Goal: Transaction & Acquisition: Purchase product/service

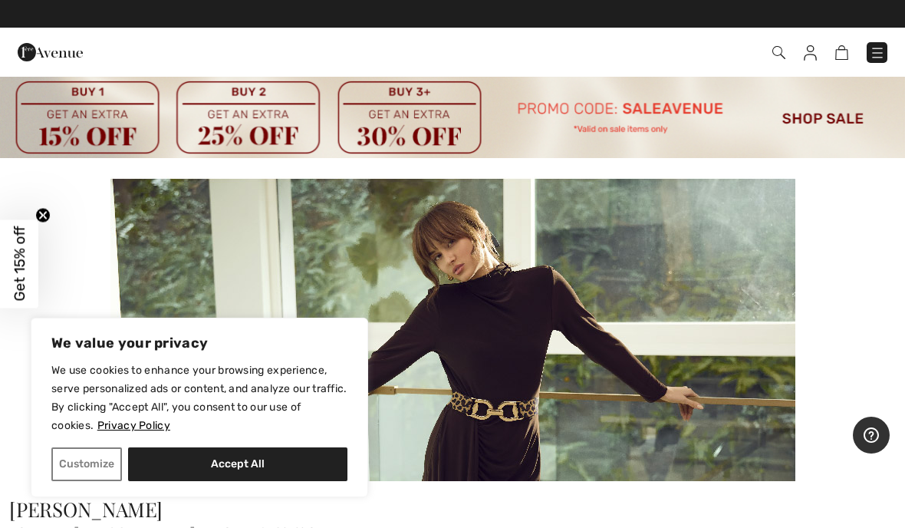
click at [783, 56] on img at bounding box center [778, 52] width 13 height 13
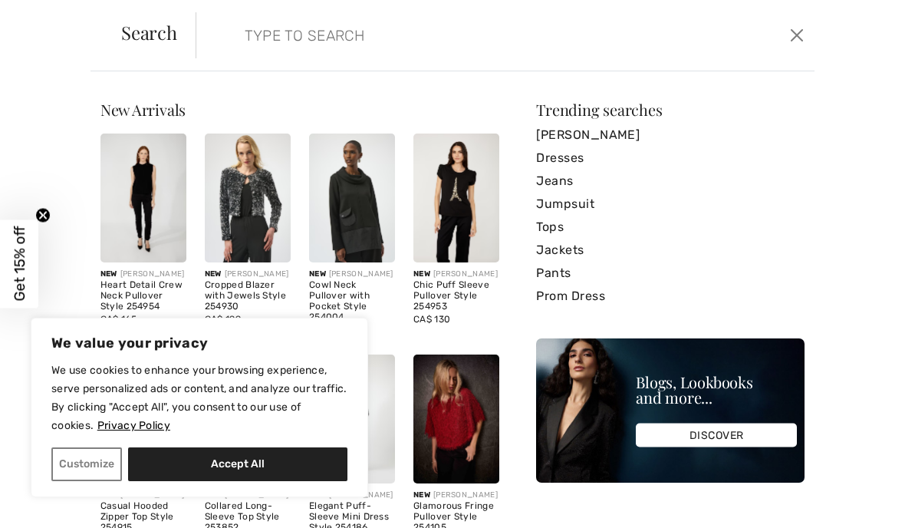
click at [446, 44] on input "search" at bounding box center [440, 35] width 415 height 46
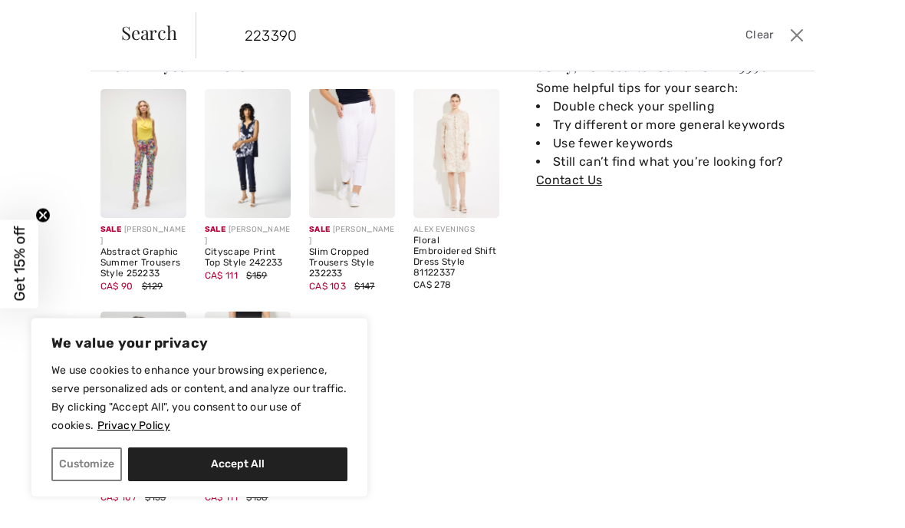
scroll to position [41, 0]
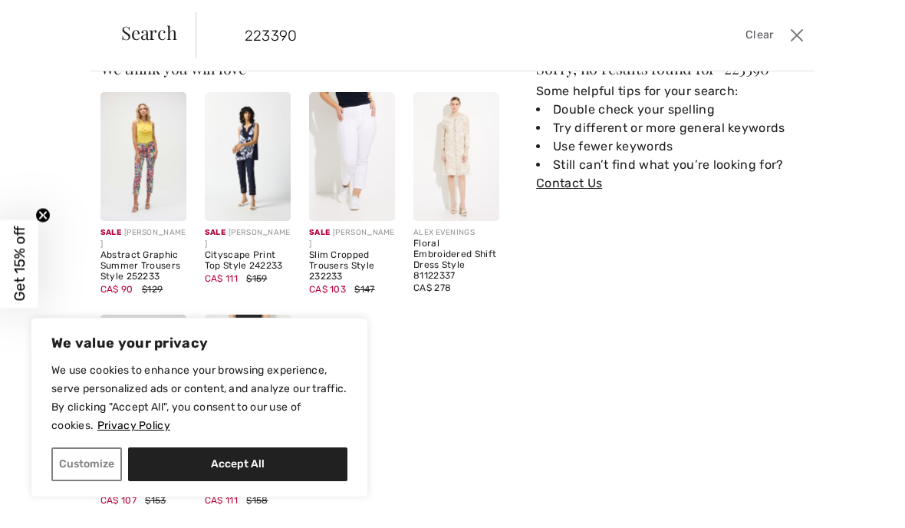
click at [351, 39] on input "223390" at bounding box center [440, 35] width 415 height 46
click at [245, 34] on input "223390" at bounding box center [440, 35] width 415 height 46
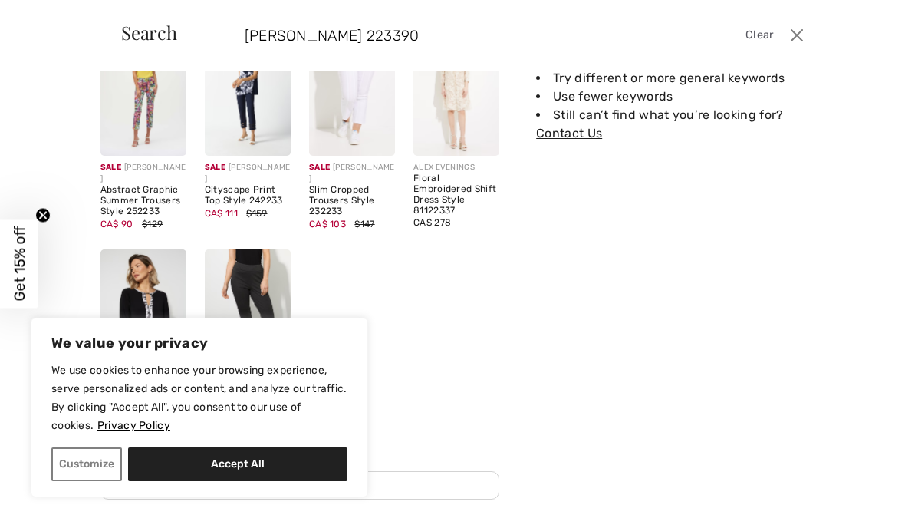
scroll to position [106, 0]
type input "Frank Lyman 223390"
click at [269, 459] on button "Accept All" at bounding box center [237, 464] width 219 height 34
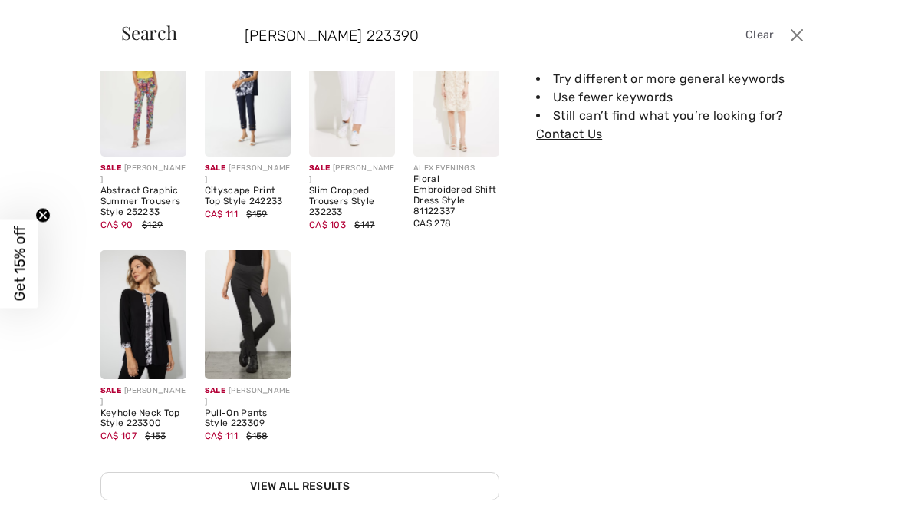
checkbox input "true"
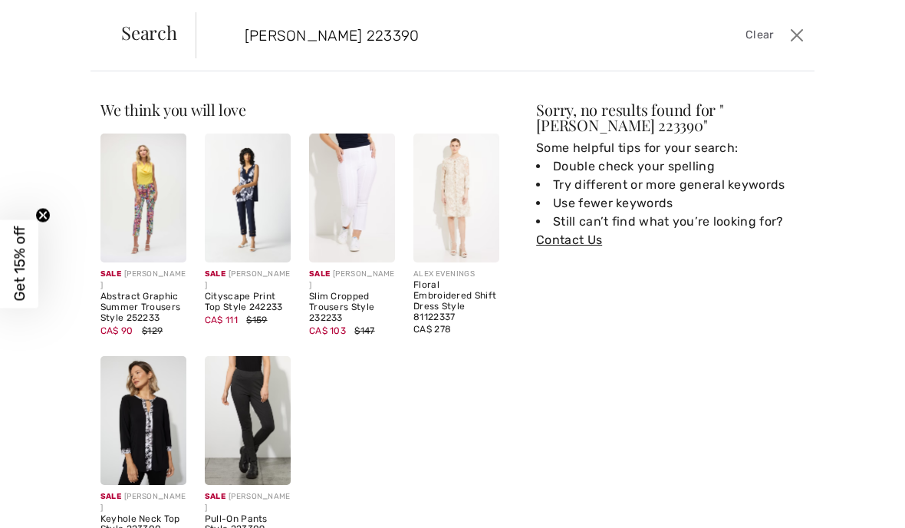
scroll to position [0, 0]
click at [797, 28] on button "Close" at bounding box center [797, 35] width 22 height 25
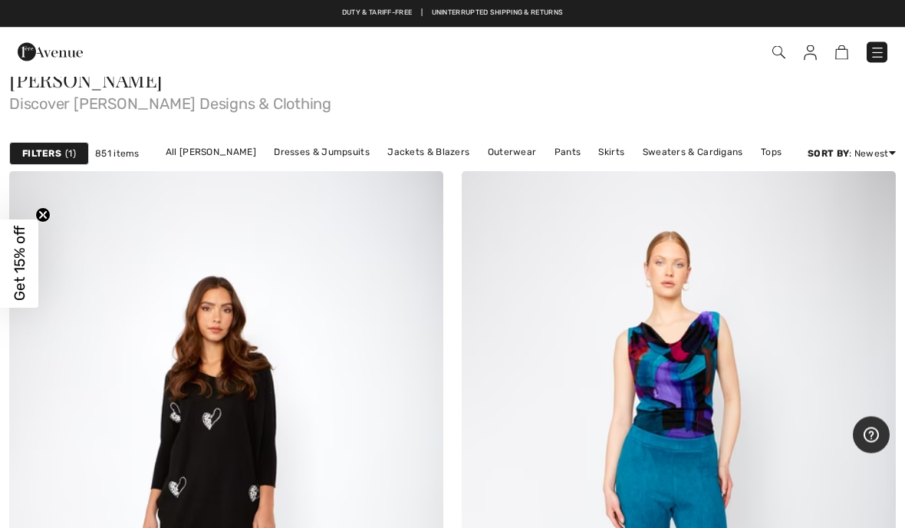
scroll to position [414, 0]
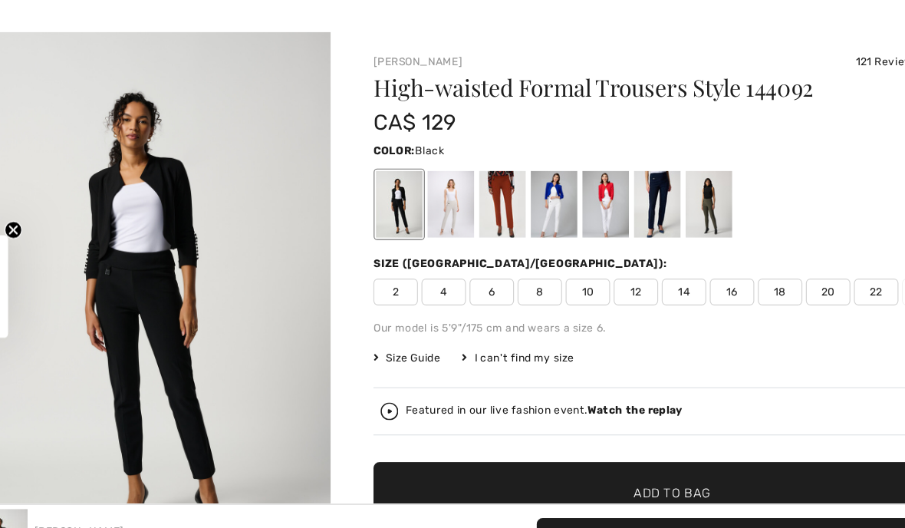
scroll to position [31, 0]
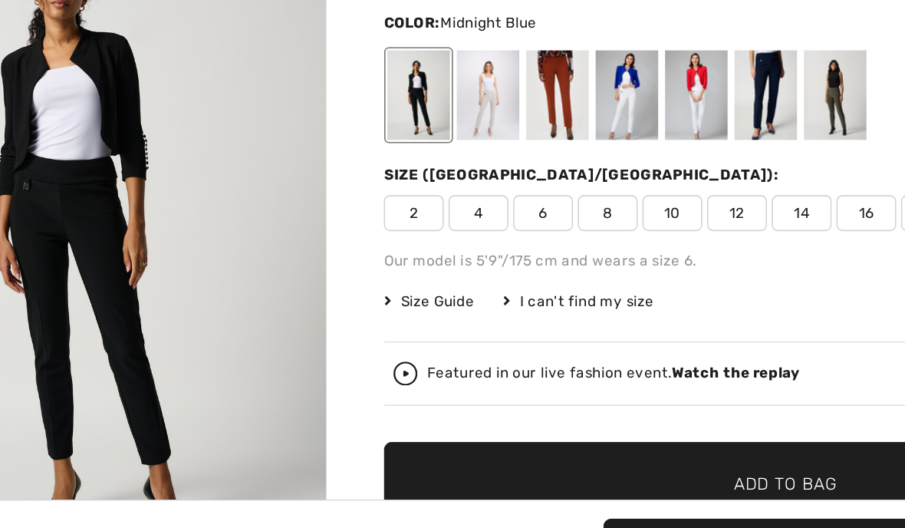
click at [578, 163] on div at bounding box center [598, 192] width 40 height 58
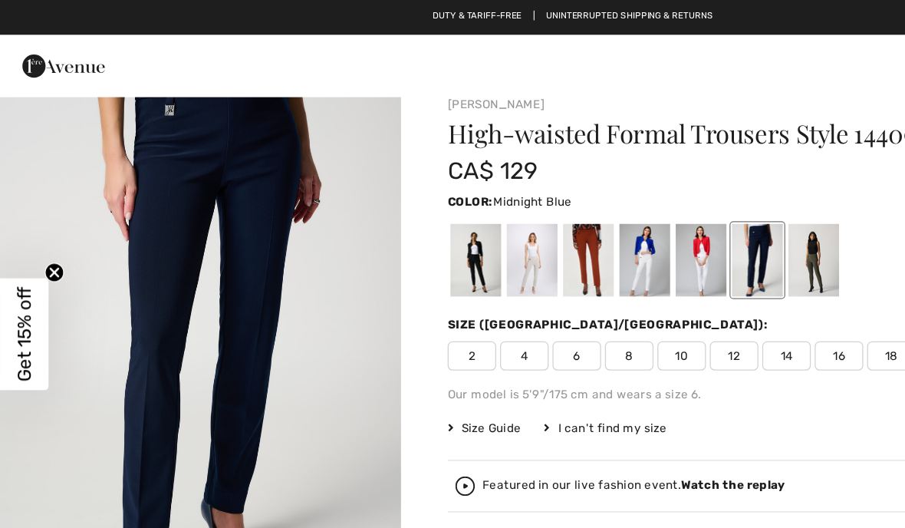
scroll to position [0, 0]
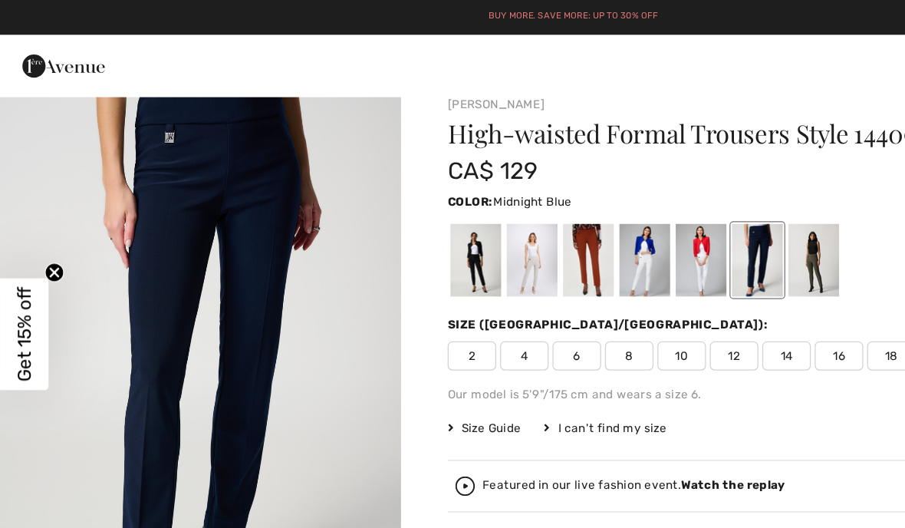
click at [503, 275] on span "8" at bounding box center [497, 280] width 38 height 23
click at [601, 202] on div at bounding box center [598, 205] width 40 height 58
click at [606, 208] on div at bounding box center [598, 205] width 40 height 58
click at [381, 205] on div at bounding box center [376, 205] width 40 height 58
